Goal: Task Accomplishment & Management: Manage account settings

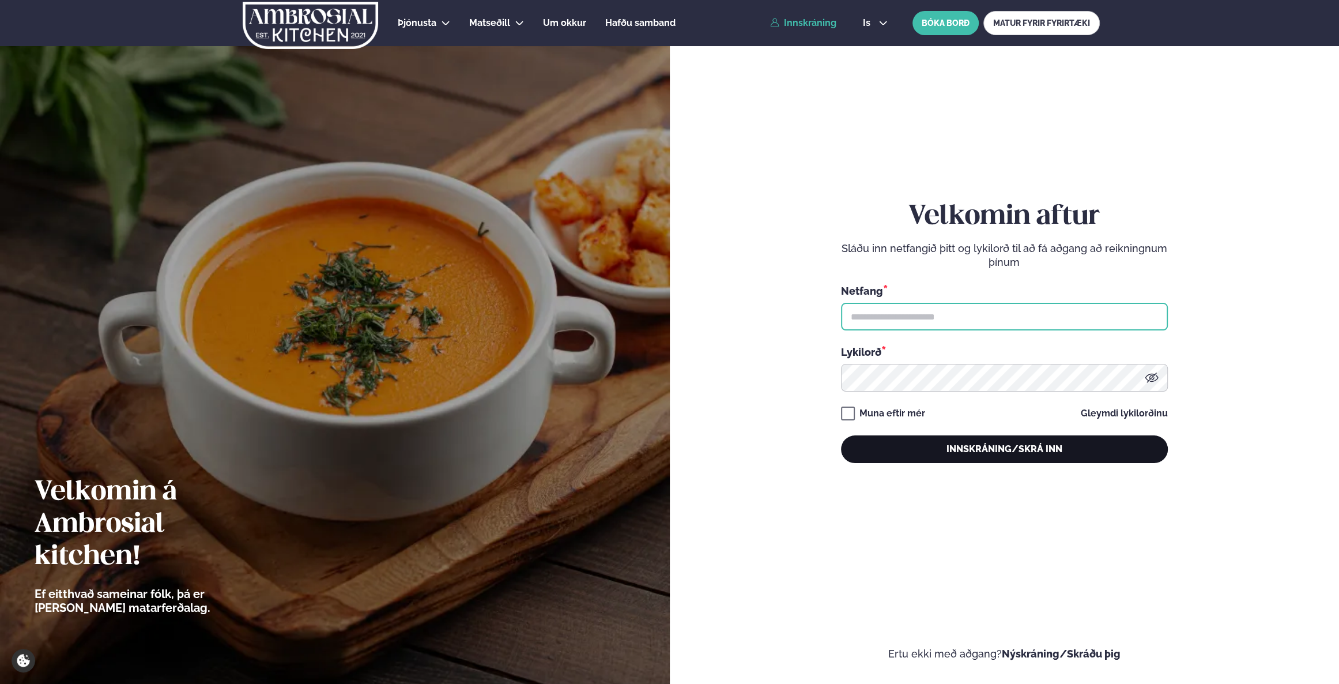
type input "**********"
click at [1045, 450] on button "Innskráning/Skrá inn" at bounding box center [1004, 449] width 327 height 28
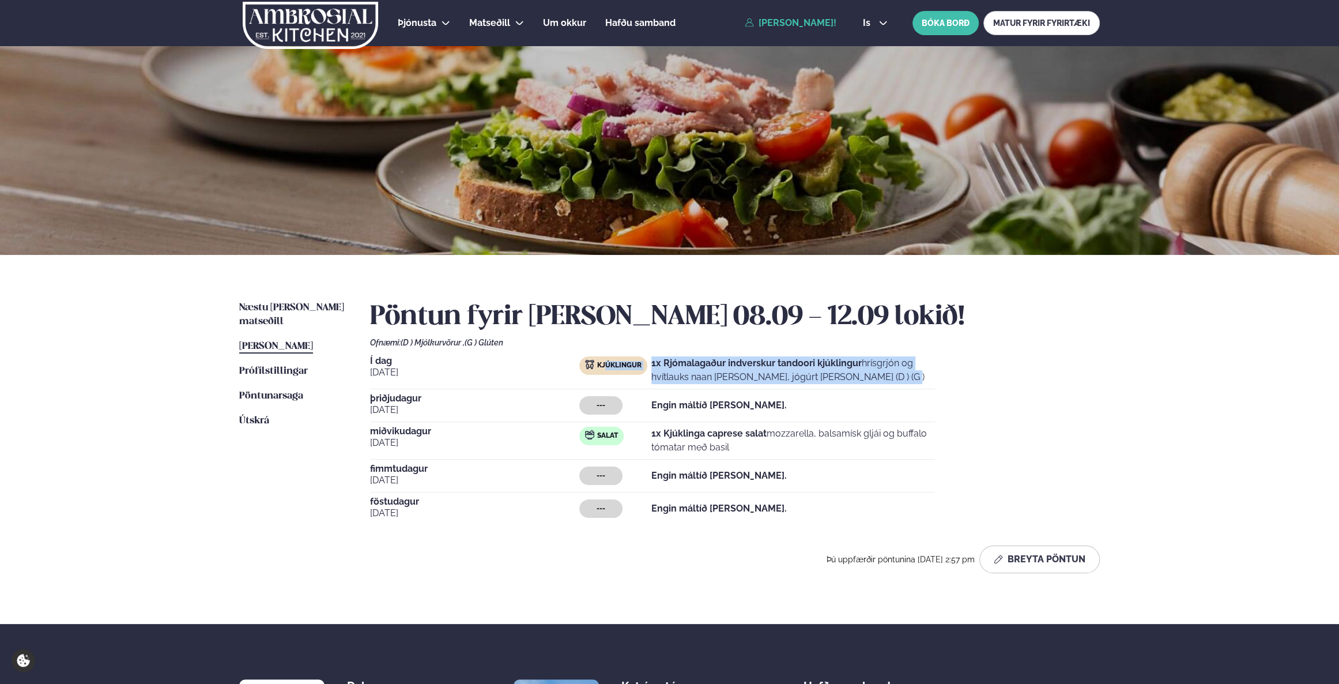
drag, startPoint x: 834, startPoint y: 378, endPoint x: 605, endPoint y: 369, distance: 228.5
click at [605, 369] on div "Kjúklingur 1x Rjómalagaður indverskur tandoori kjúklingur hrísgrjón og hvítlauk…" at bounding box center [757, 370] width 356 height 28
click at [311, 311] on span "Næstu [PERSON_NAME] matseðill" at bounding box center [291, 315] width 105 height 24
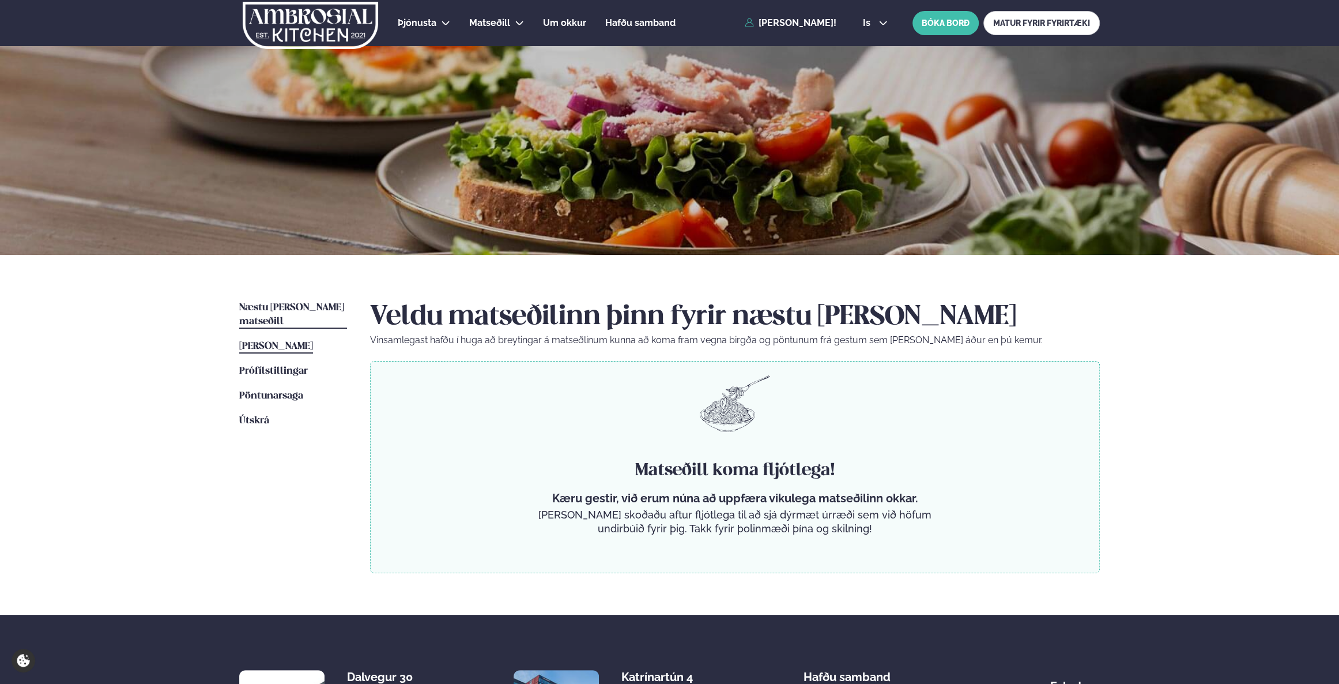
click at [309, 341] on span "[PERSON_NAME]" at bounding box center [276, 346] width 74 height 10
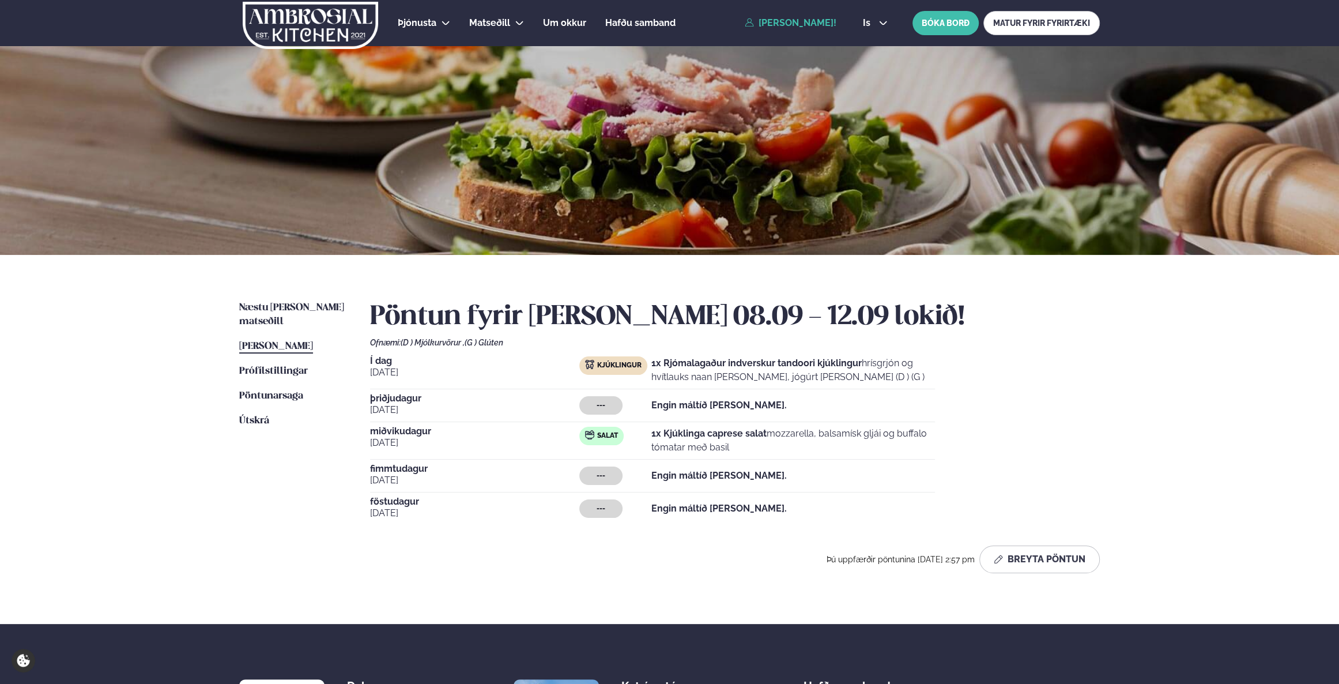
drag, startPoint x: 721, startPoint y: 444, endPoint x: 634, endPoint y: 424, distance: 88.8
click at [634, 424] on div "Í dag [DATE] Kjúklingur 1x Rjómalagaður indverskur tandoori kjúklingur hrísgrjó…" at bounding box center [735, 440] width 730 height 168
click at [678, 428] on strong "1x Kjúklinga caprese salat" at bounding box center [709, 433] width 115 height 11
